Goal: Information Seeking & Learning: Learn about a topic

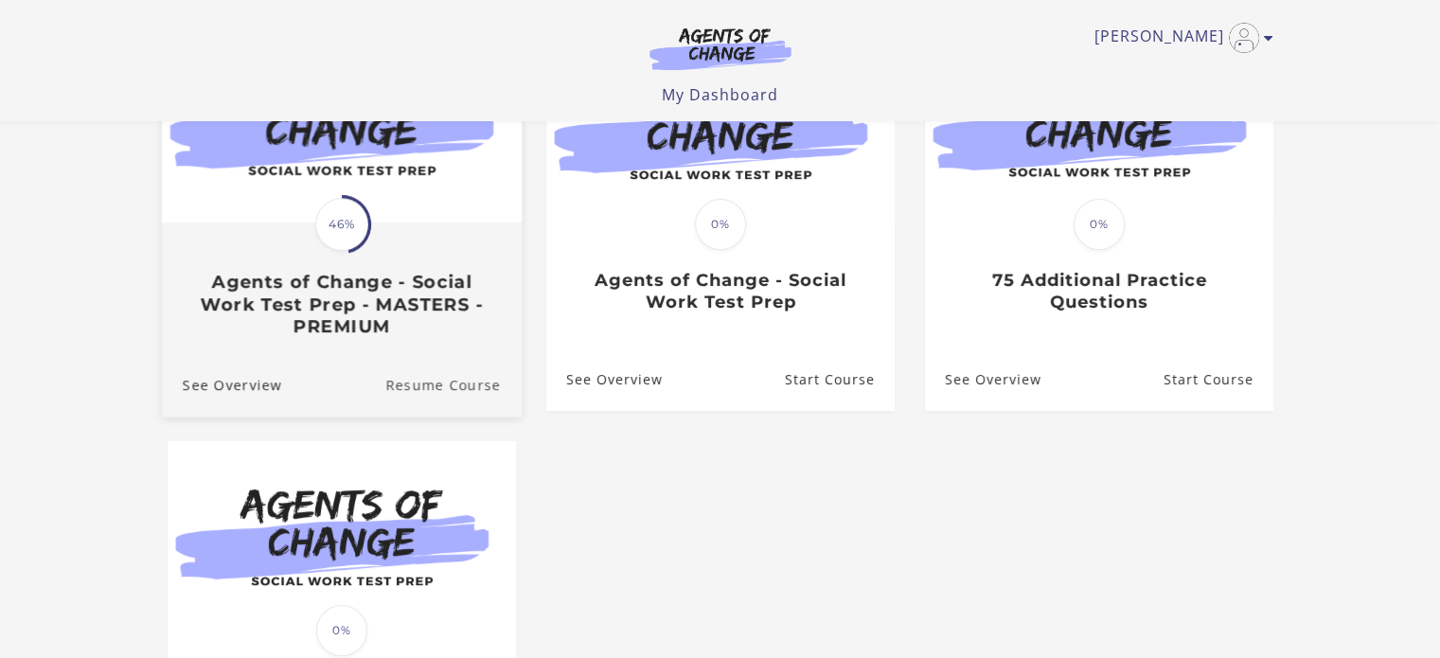
scroll to position [284, 0]
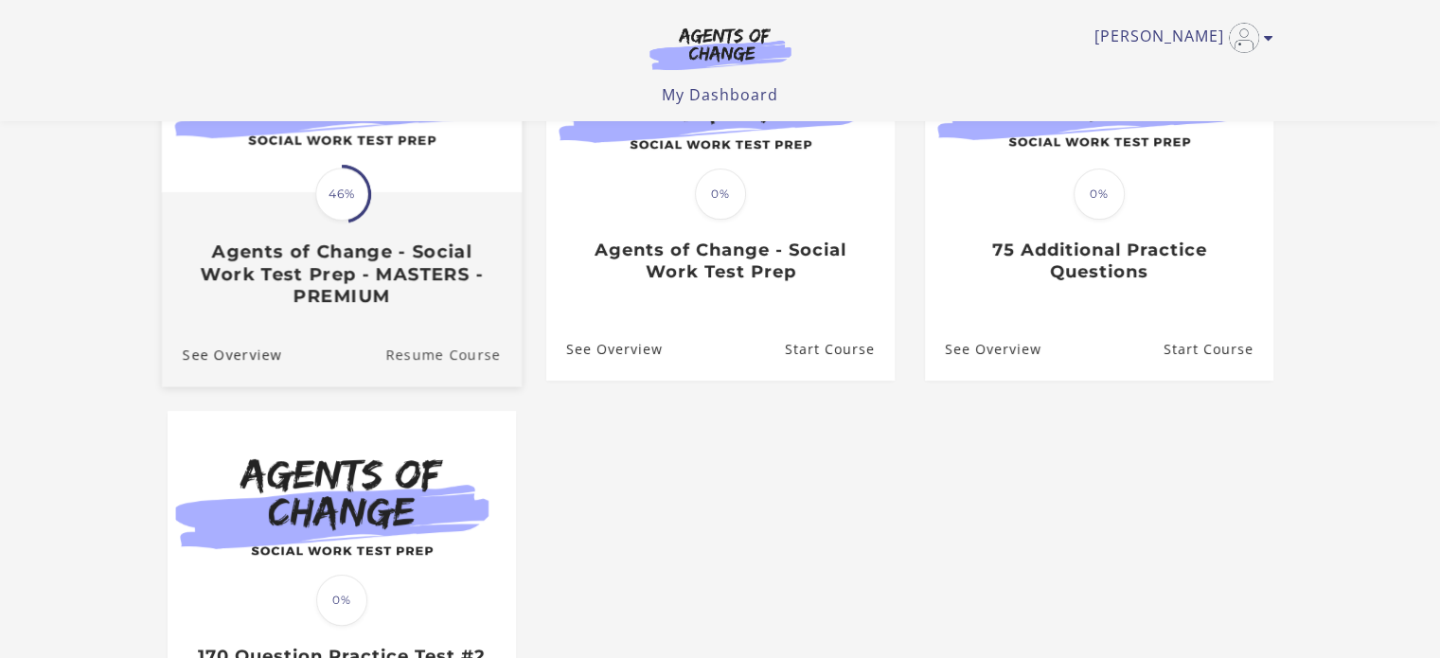
click at [416, 361] on link "Resume Course" at bounding box center [453, 354] width 136 height 63
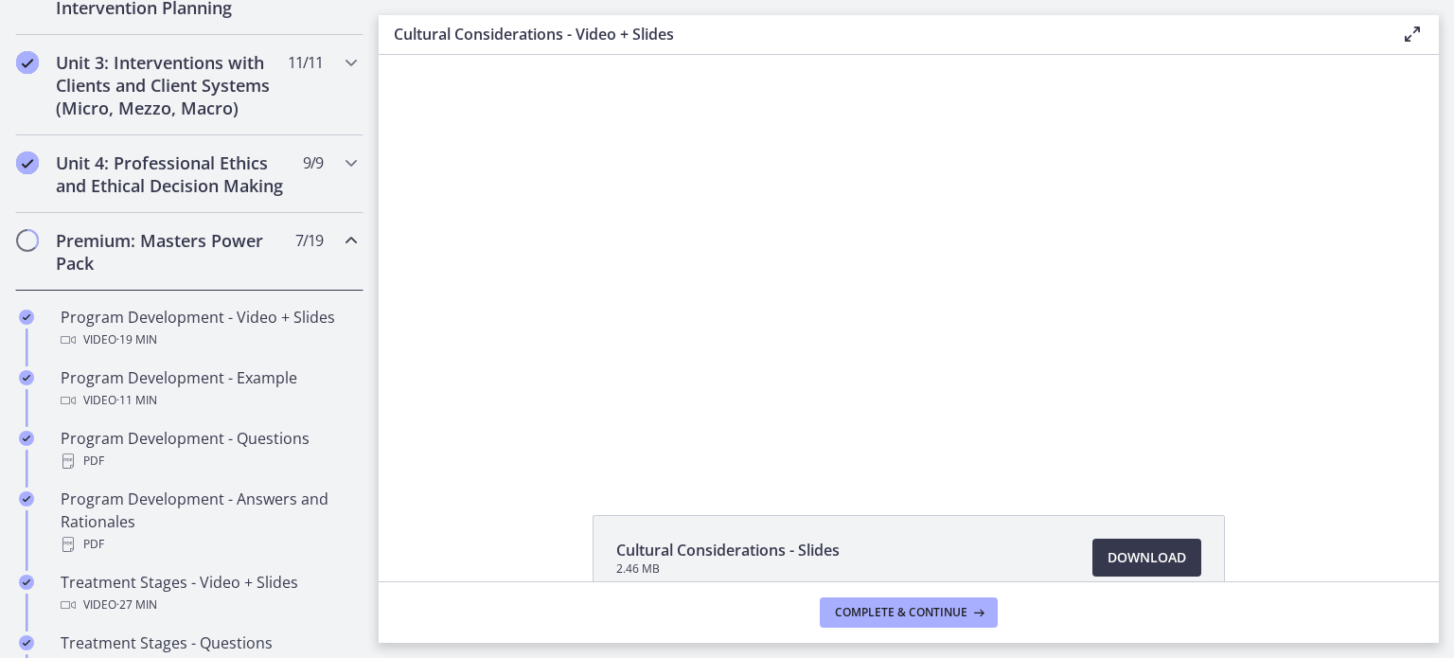
scroll to position [852, 0]
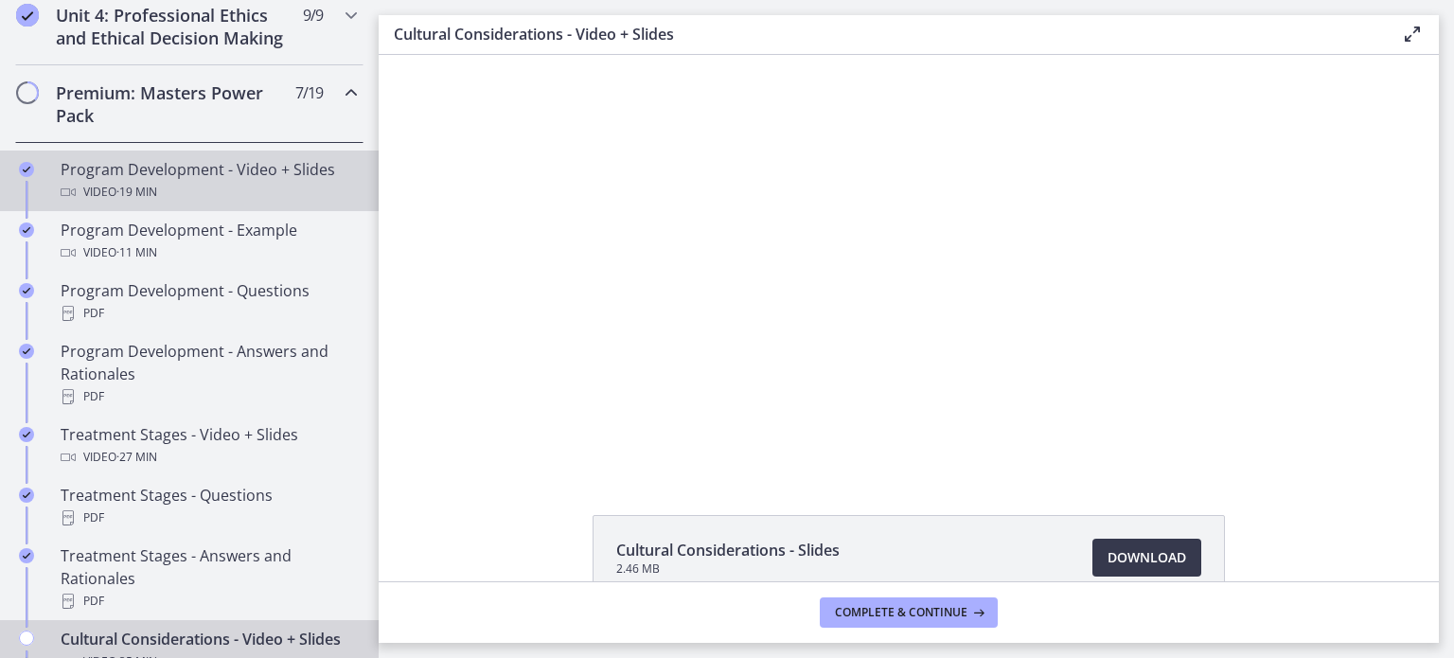
click at [121, 200] on div "Program Development - Video + Slides Video · 19 min" at bounding box center [208, 180] width 295 height 45
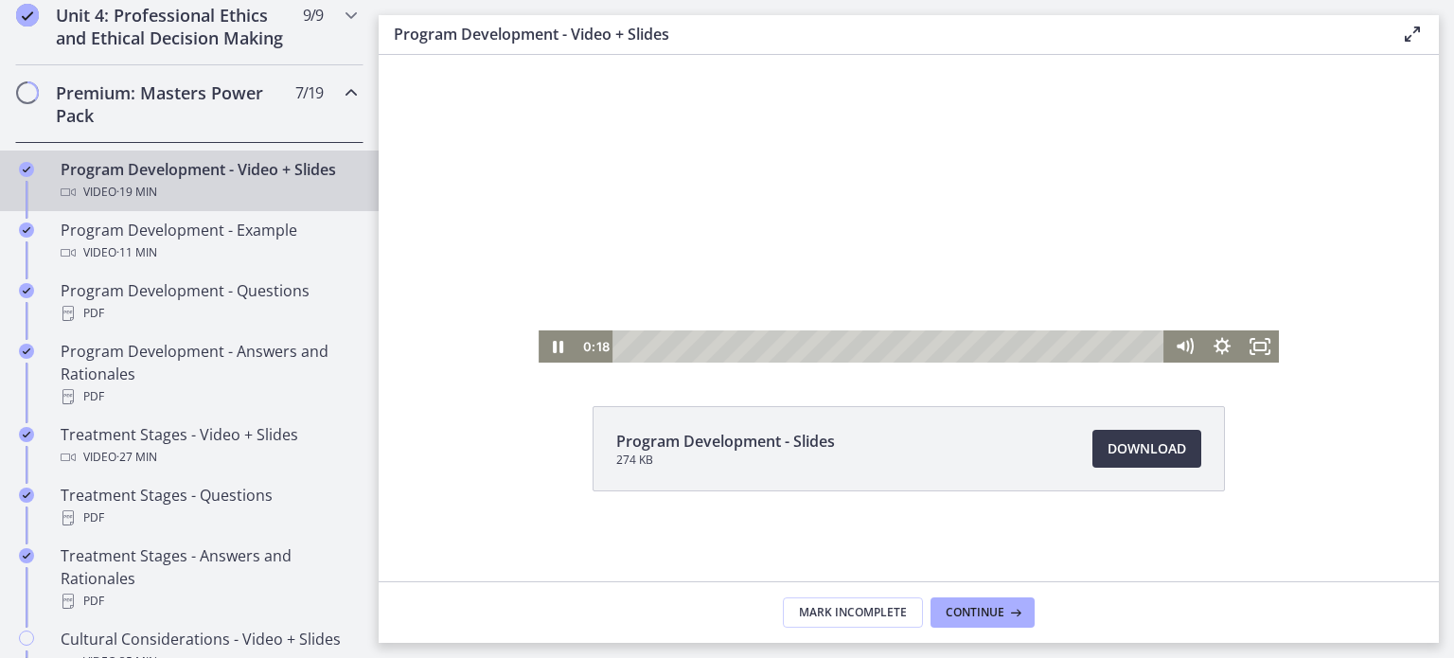
scroll to position [14, 0]
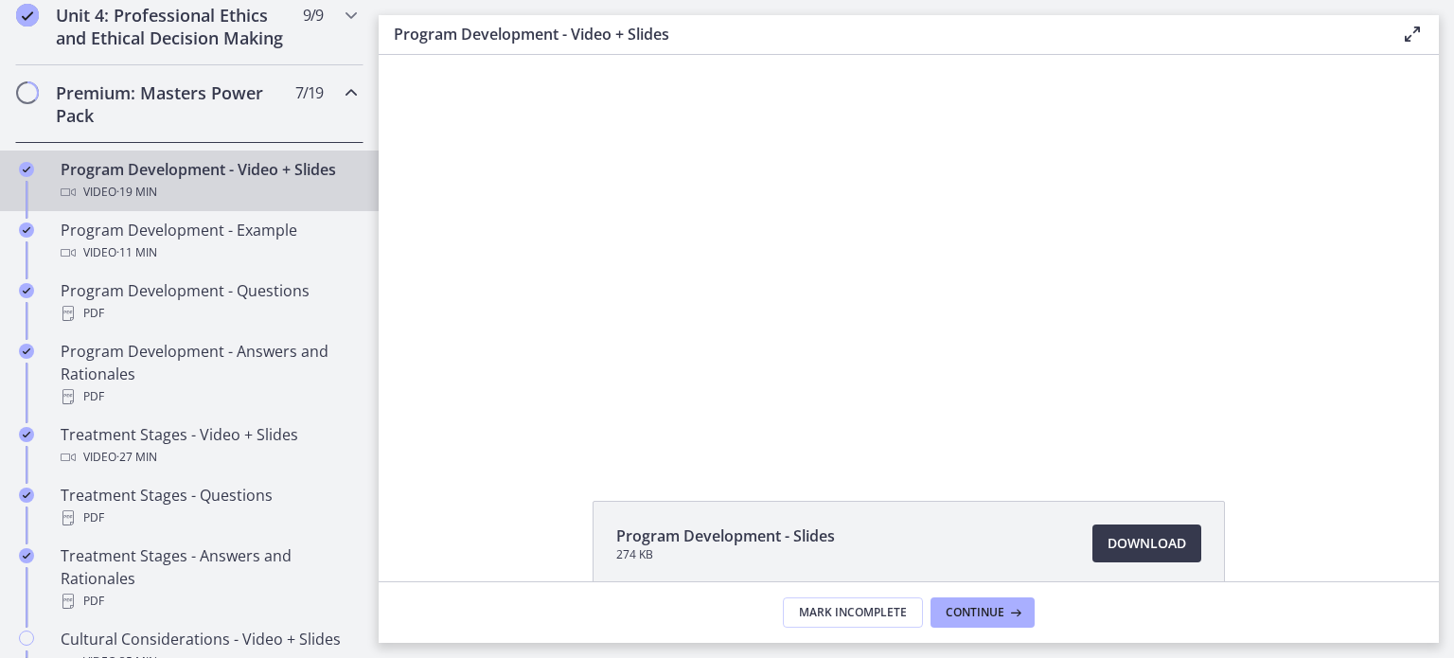
click at [425, 292] on div "Click for sound @keyframes VOLUME_SMALL_WAVE_FLASH { 0% { opacity: 0; } 33% { o…" at bounding box center [909, 249] width 1060 height 416
click at [1129, 547] on span "Download Opens in a new window" at bounding box center [1146, 543] width 79 height 23
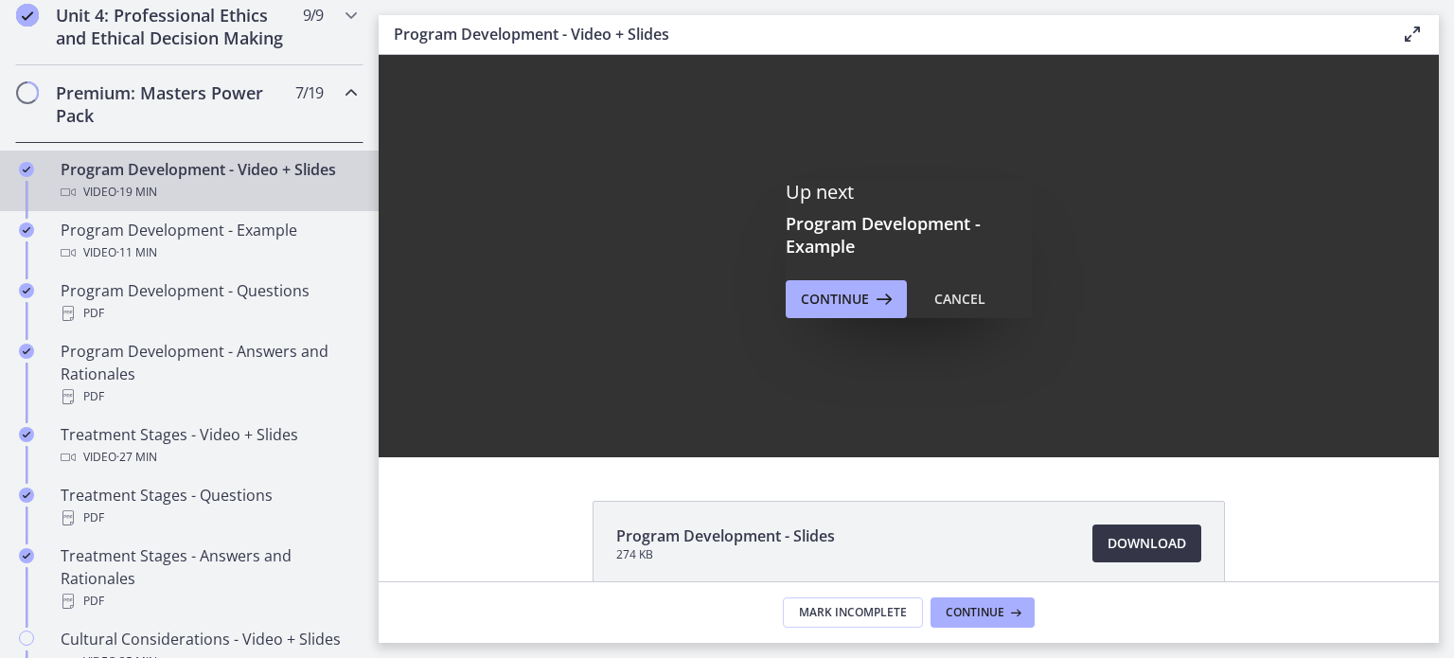
scroll to position [0, 0]
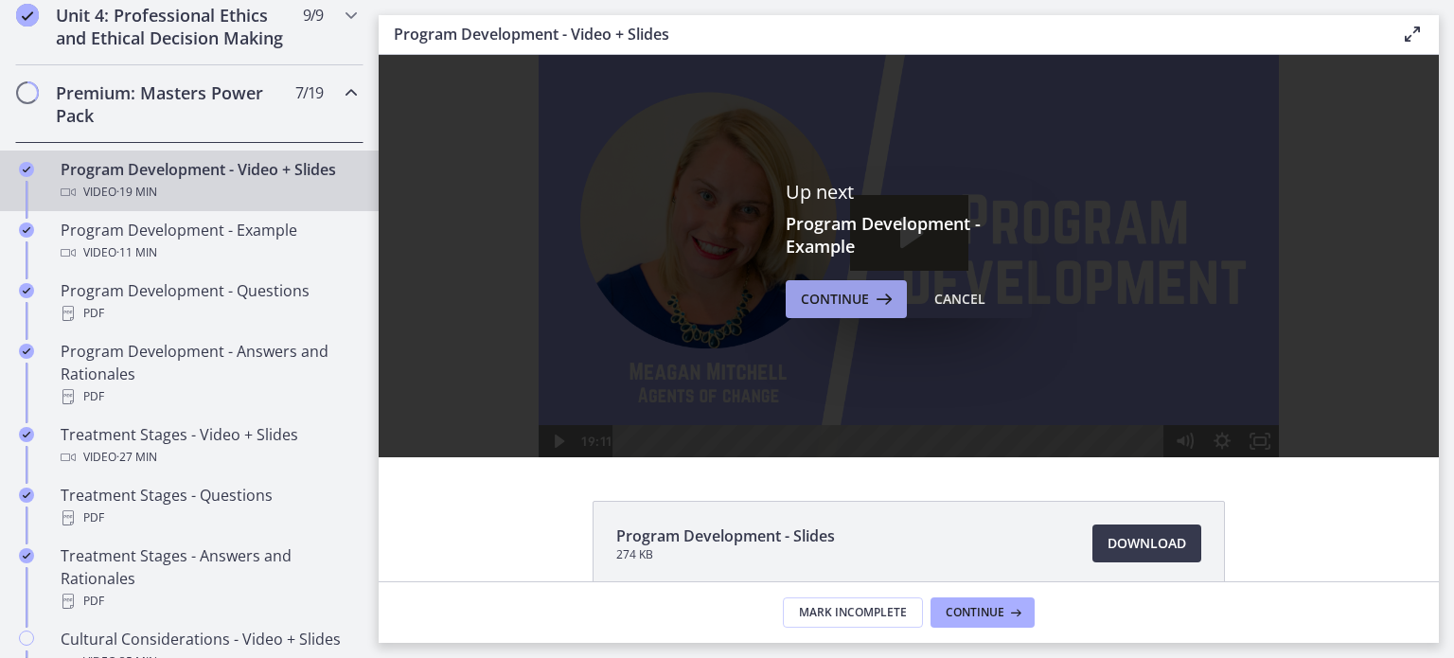
click at [810, 303] on span "Continue" at bounding box center [835, 299] width 68 height 23
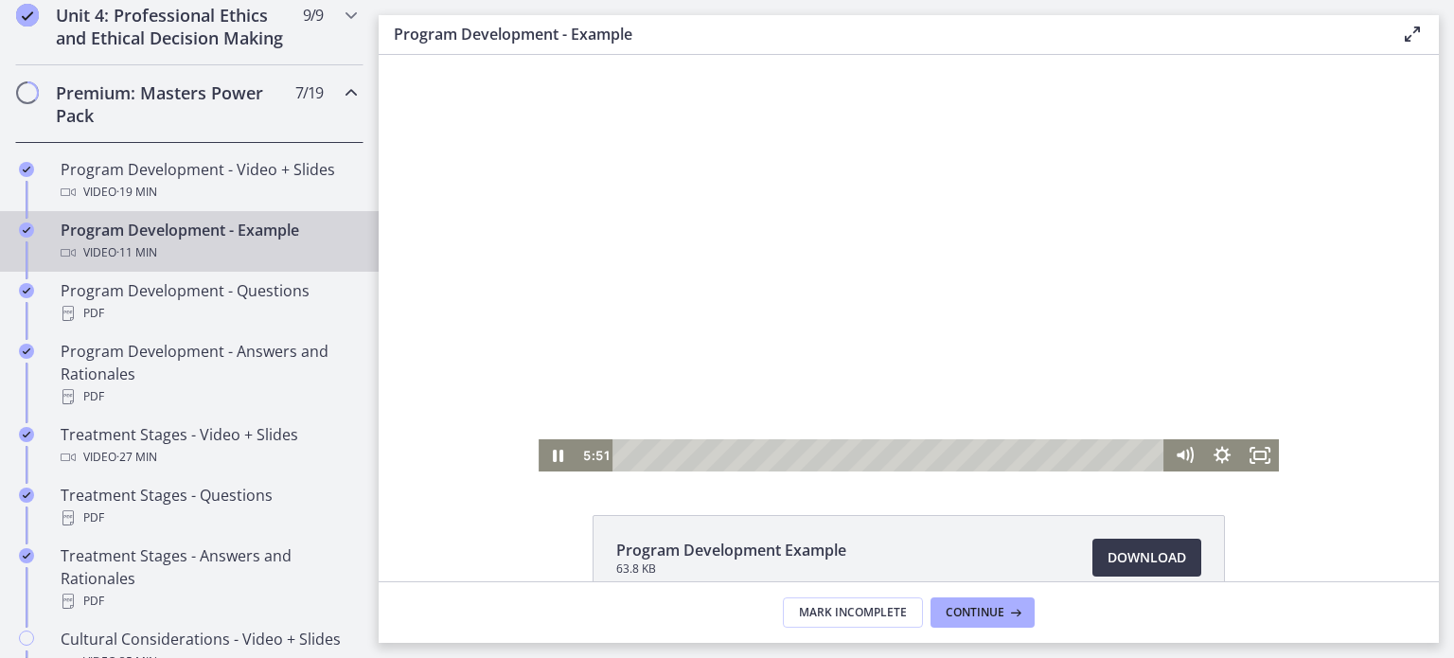
click at [854, 249] on div at bounding box center [909, 263] width 740 height 416
click at [821, 257] on div at bounding box center [909, 263] width 740 height 416
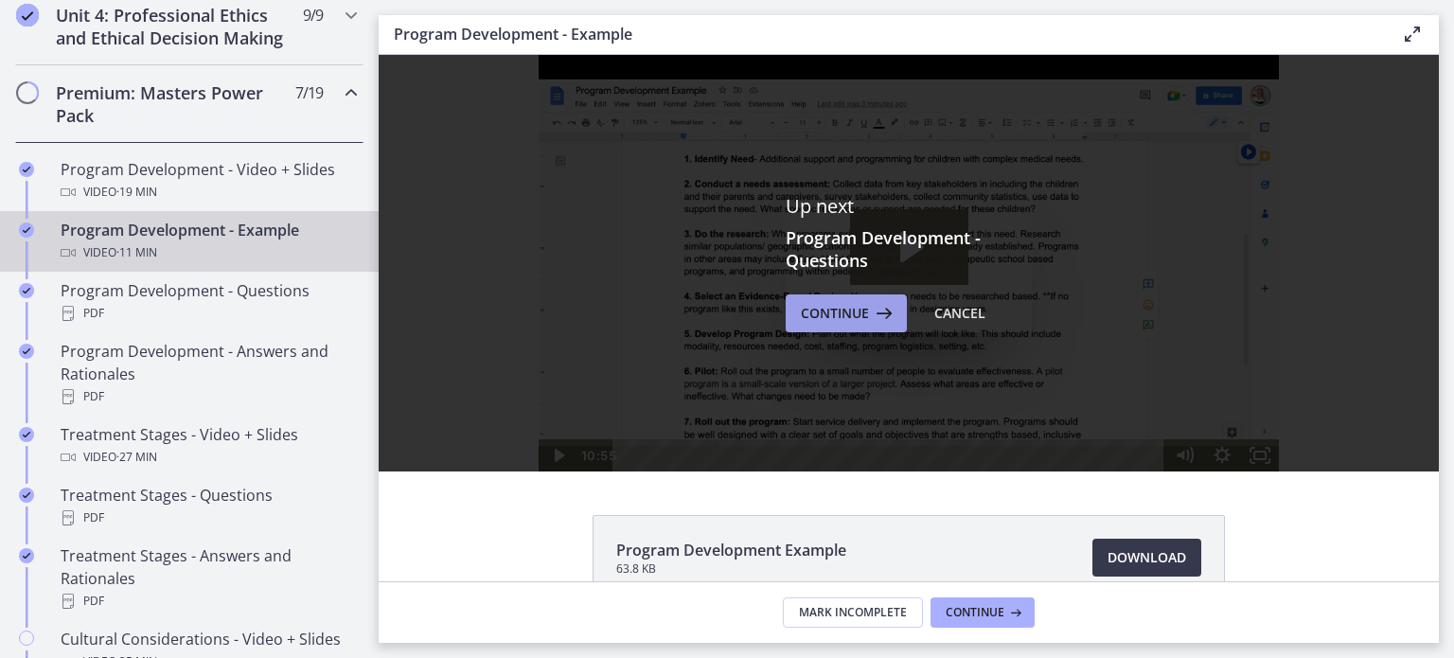
click at [831, 317] on span "Continue" at bounding box center [835, 313] width 68 height 23
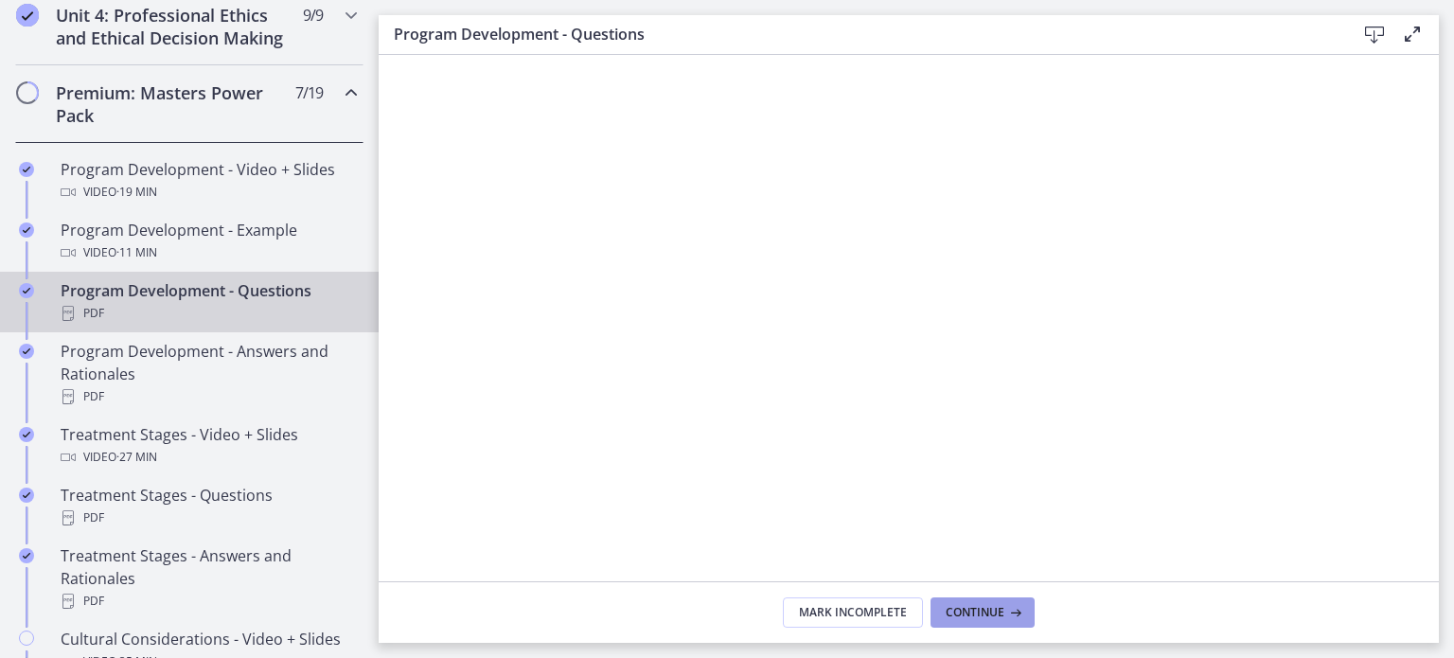
click at [956, 607] on span "Continue" at bounding box center [975, 612] width 59 height 15
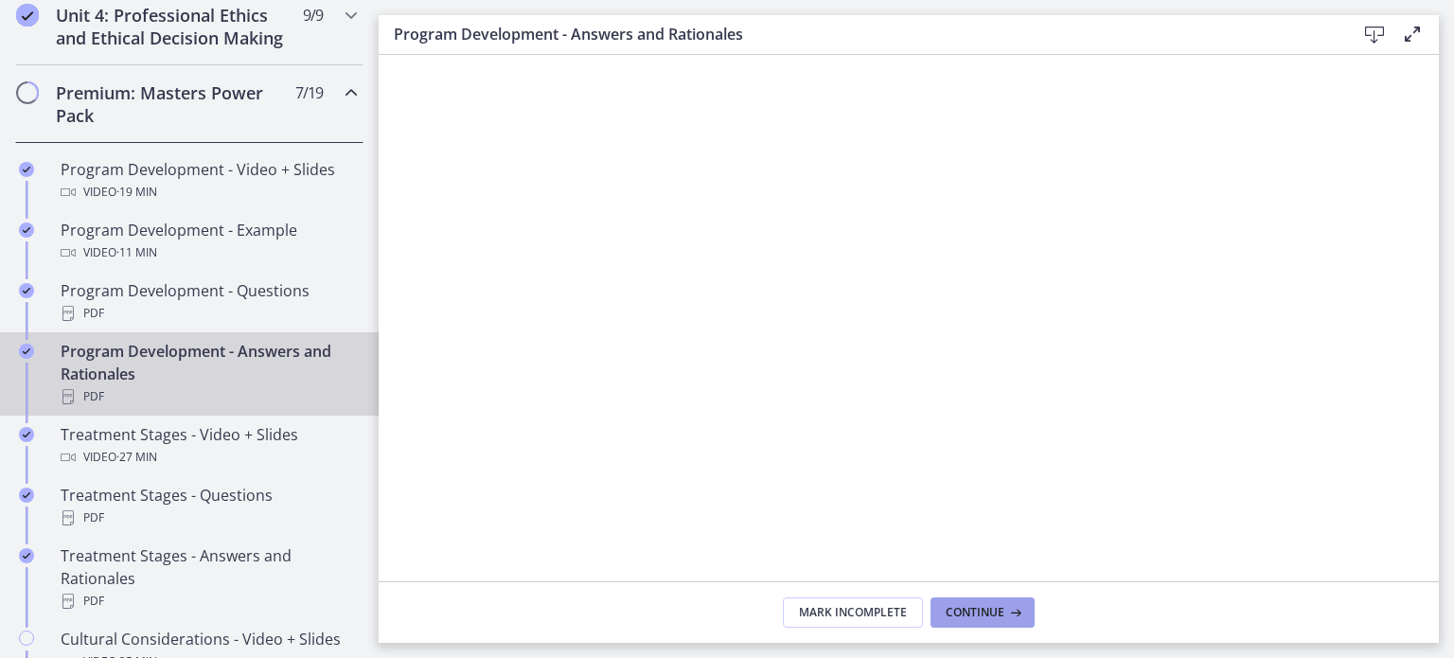
click at [957, 609] on span "Continue" at bounding box center [975, 612] width 59 height 15
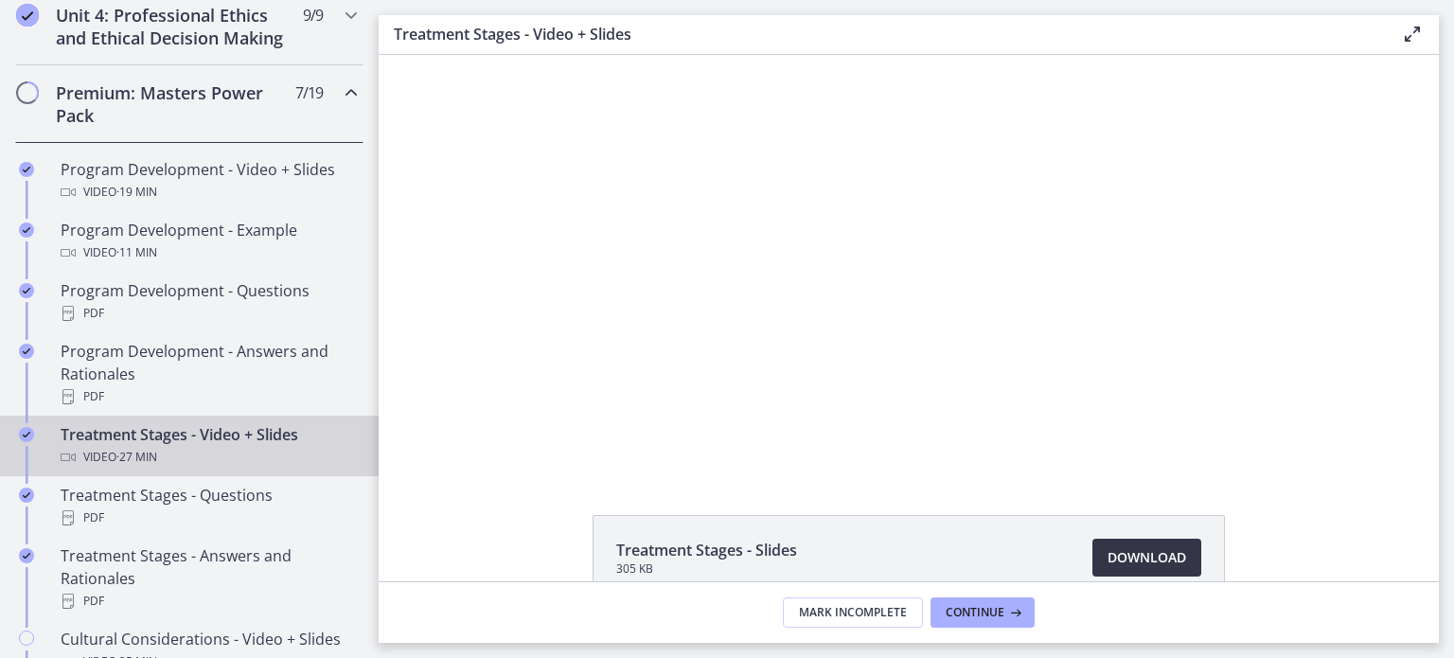
click at [1132, 552] on span "Download Opens in a new window" at bounding box center [1146, 557] width 79 height 23
click at [468, 359] on div "Click for sound @keyframes VOLUME_SMALL_WAVE_FLASH { 0% { opacity: 0; } 33% { o…" at bounding box center [909, 263] width 1060 height 416
click at [451, 268] on div "Click for sound @keyframes VOLUME_SMALL_WAVE_FLASH { 0% { opacity: 0; } 33% { o…" at bounding box center [909, 263] width 1060 height 416
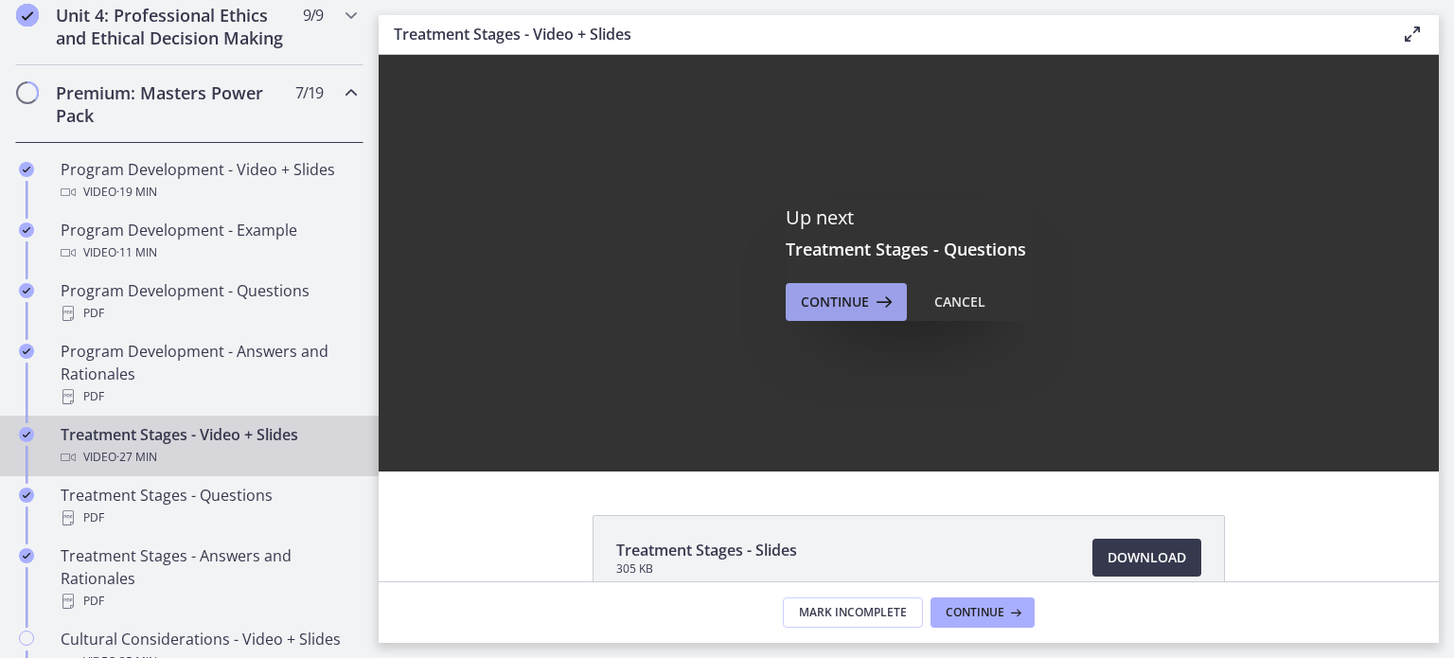
click at [824, 307] on span "Continue" at bounding box center [835, 302] width 68 height 23
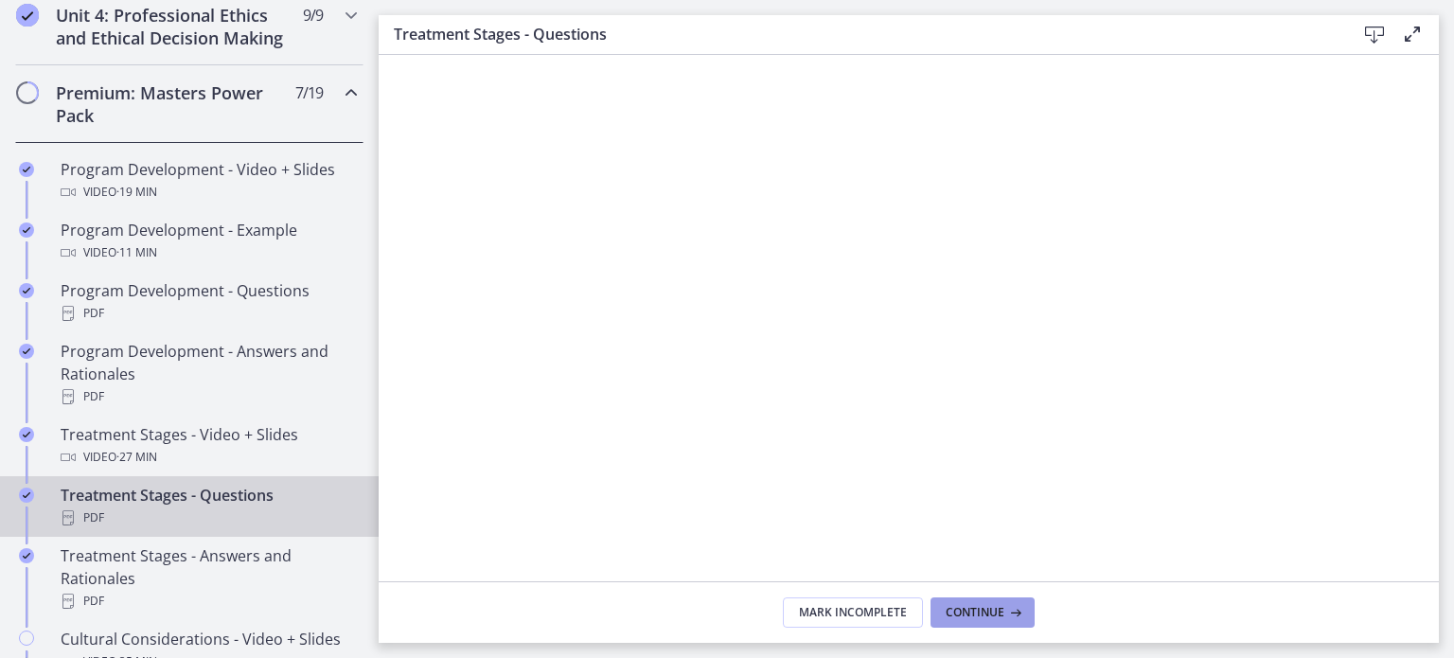
click at [947, 603] on button "Continue" at bounding box center [982, 612] width 104 height 30
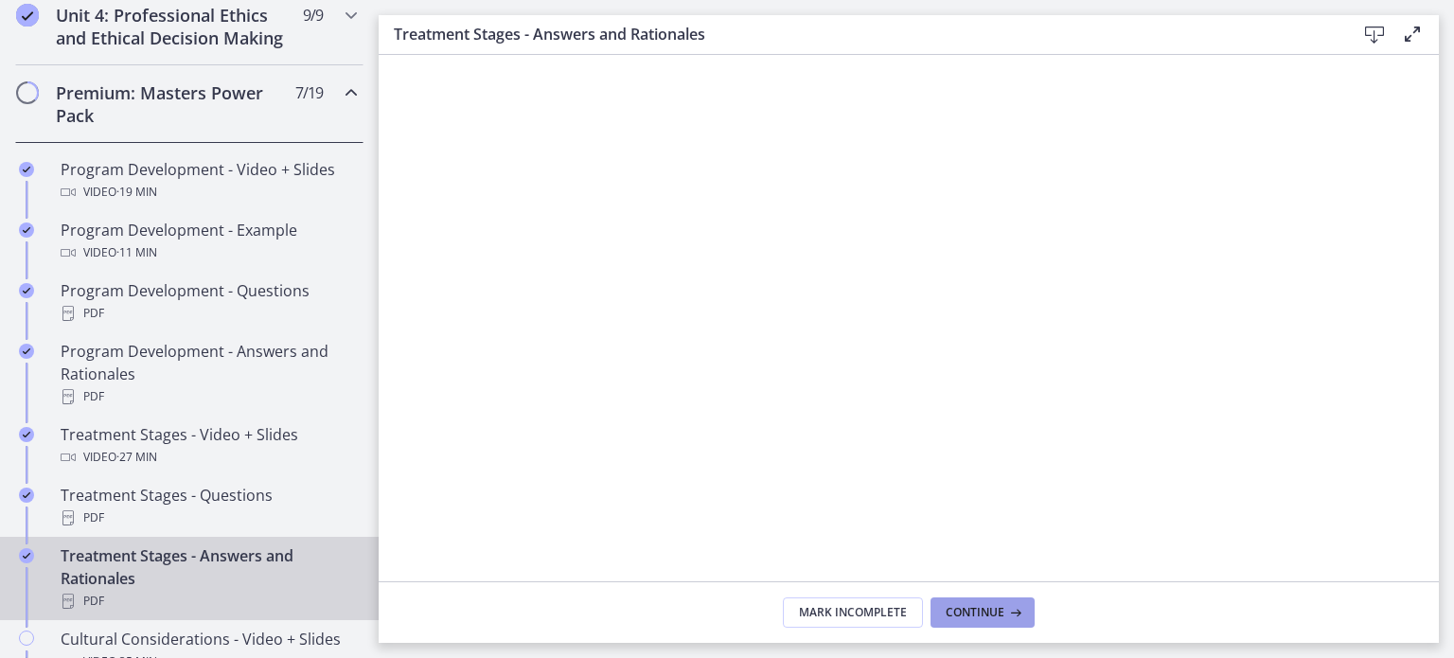
click at [961, 611] on span "Continue" at bounding box center [975, 612] width 59 height 15
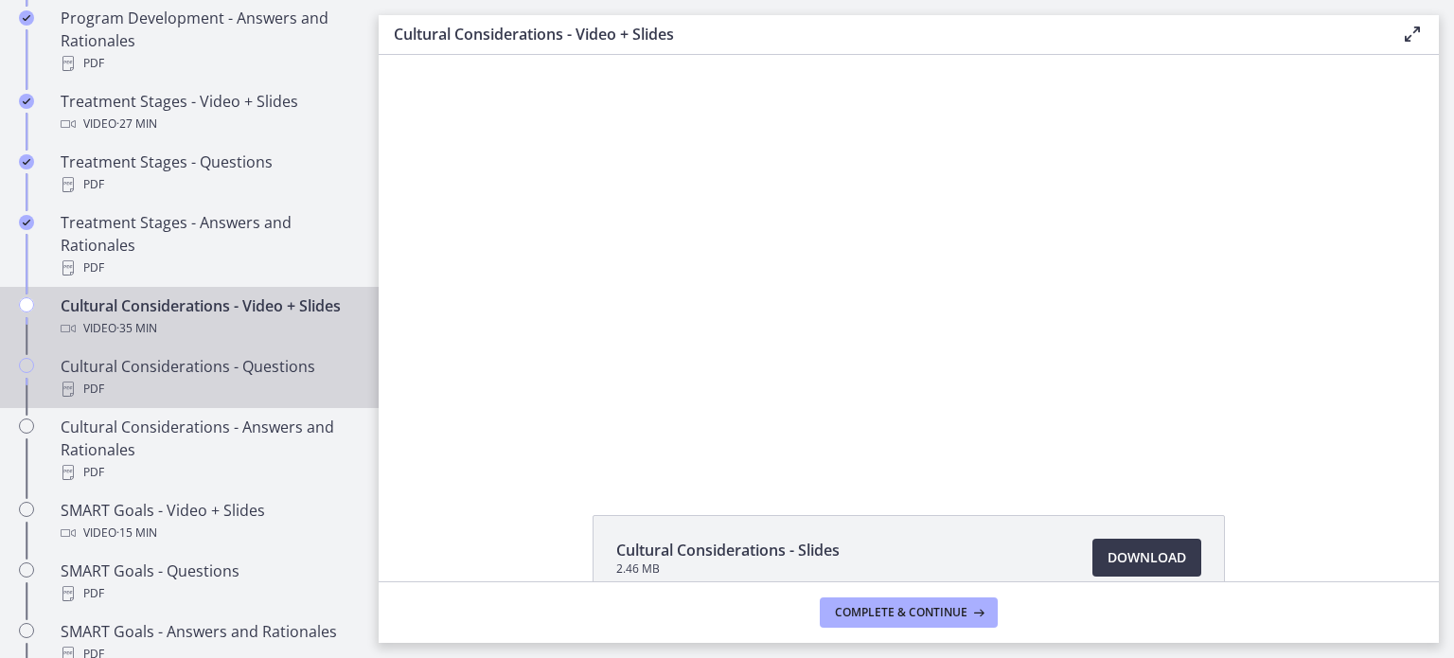
scroll to position [1231, 0]
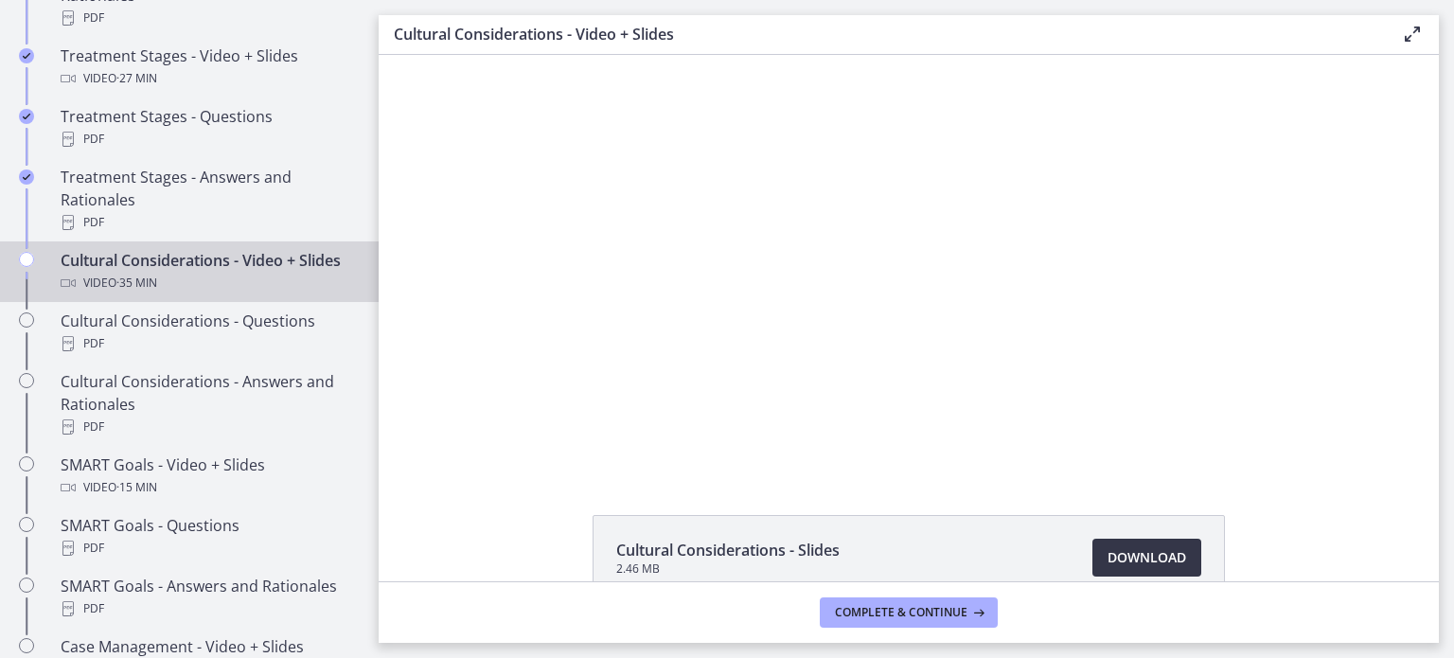
click at [1117, 558] on span "Download Opens in a new window" at bounding box center [1146, 557] width 79 height 23
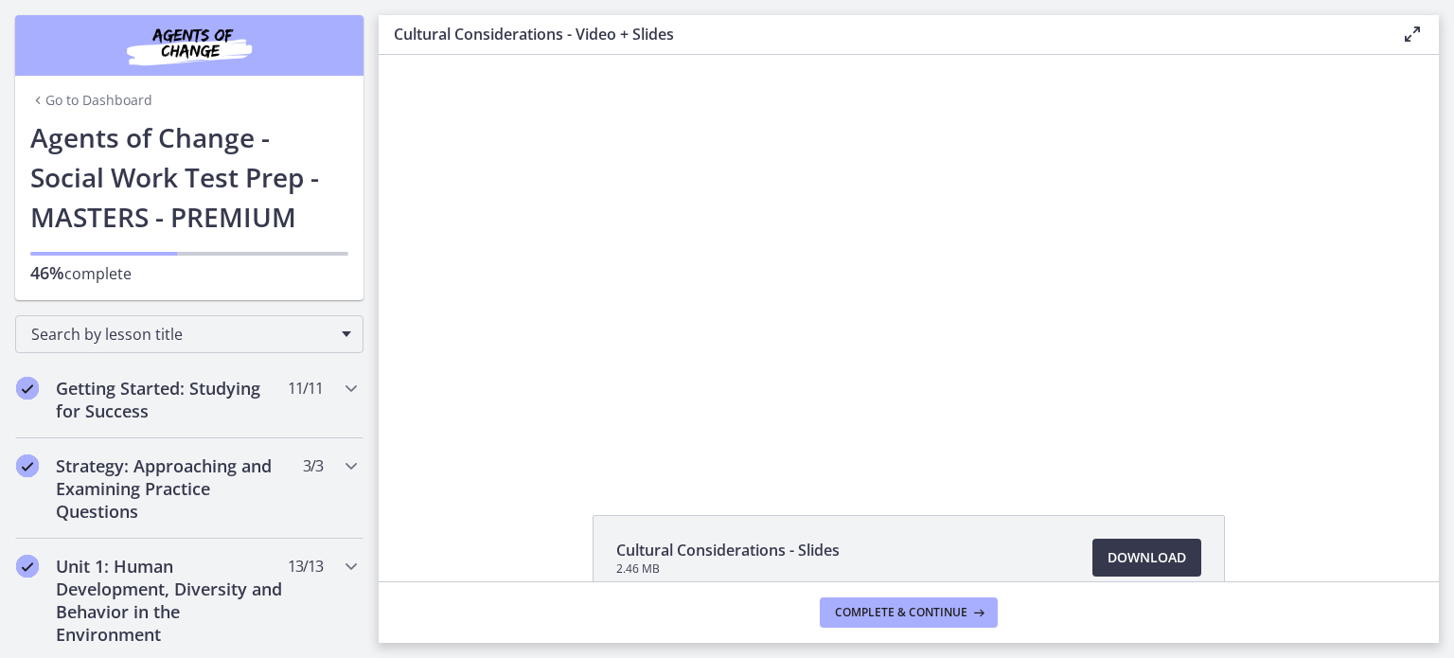
scroll to position [1231, 0]
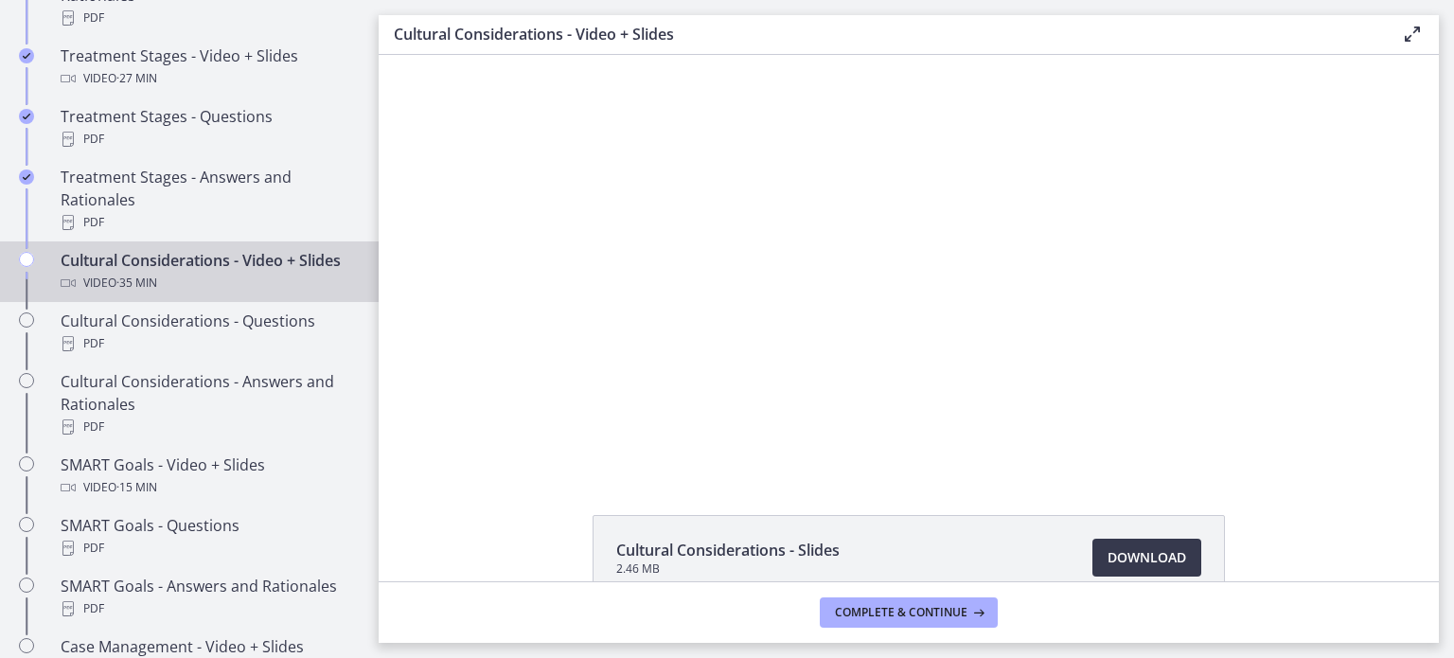
click at [480, 186] on div "Click for sound @keyframes VOLUME_SMALL_WAVE_FLASH { 0% { opacity: 0; } 33% { o…" at bounding box center [909, 263] width 1060 height 416
